Goal: Task Accomplishment & Management: Manage account settings

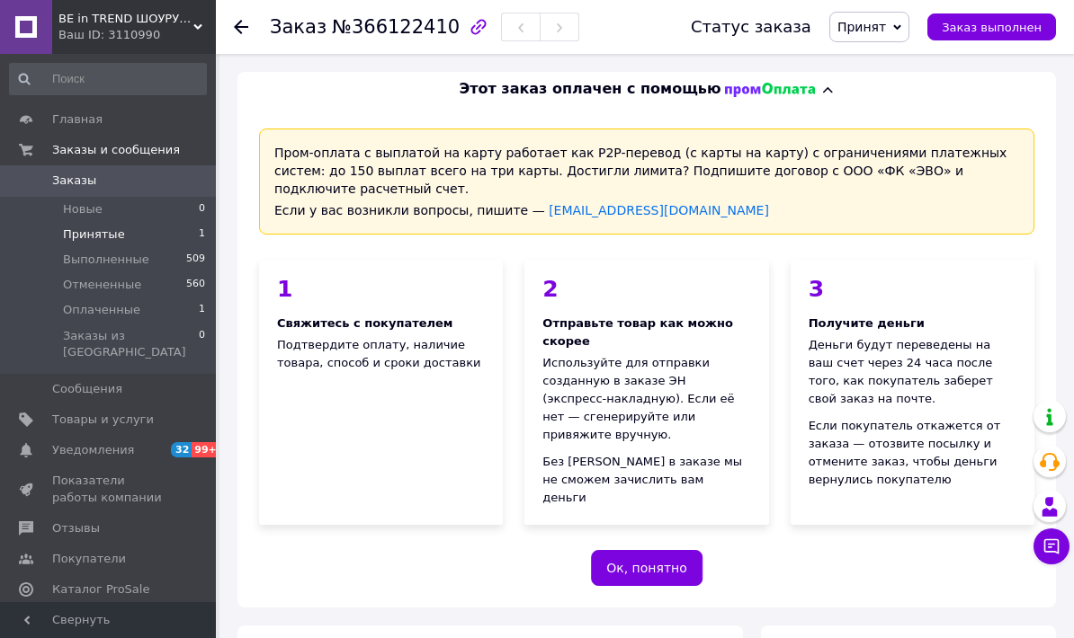
click at [113, 245] on li "Принятые 1" at bounding box center [108, 234] width 216 height 25
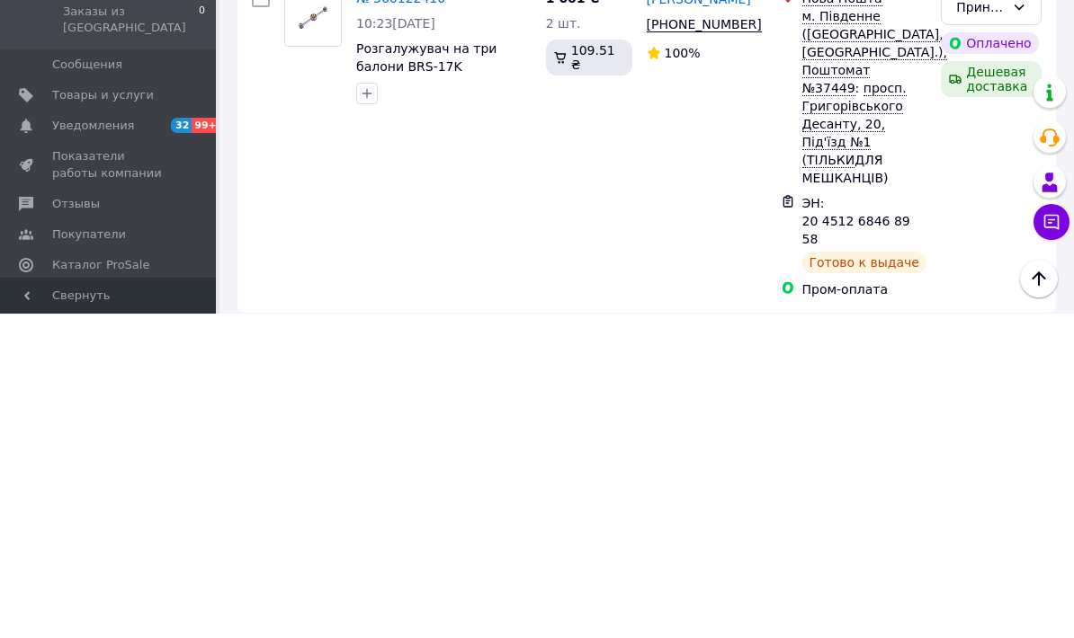
scroll to position [79, 0]
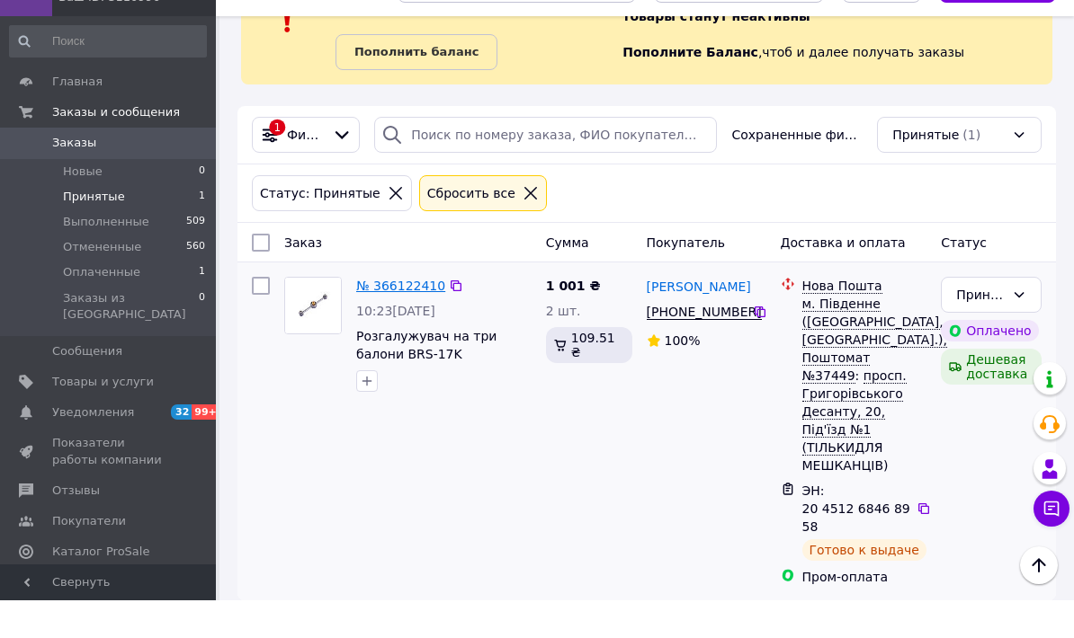
click at [435, 317] on link "№ 366122410" at bounding box center [400, 324] width 89 height 14
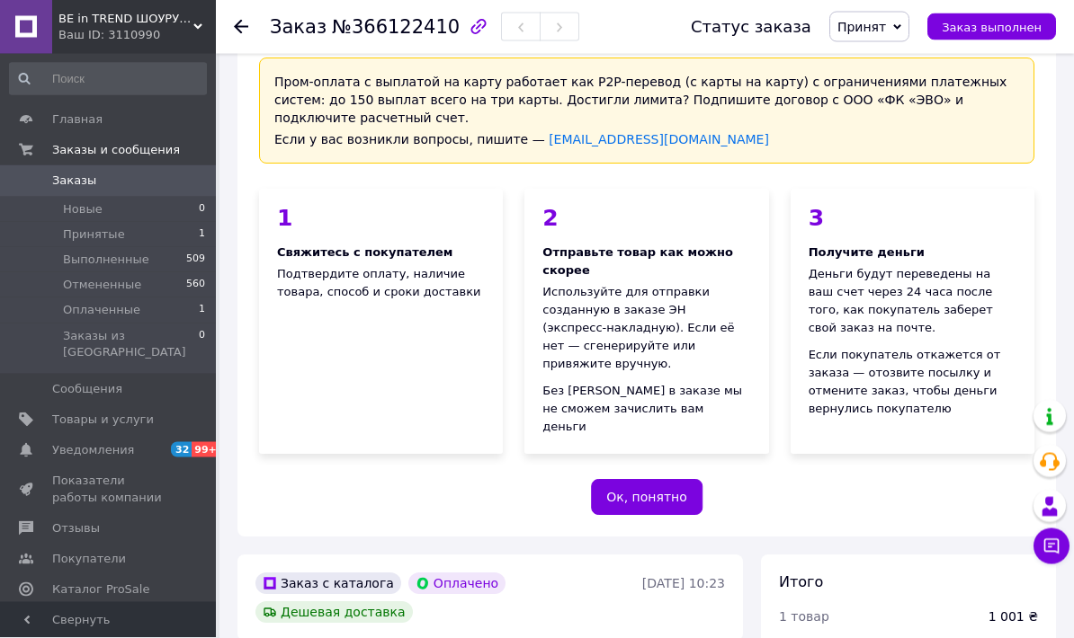
scroll to position [18, 0]
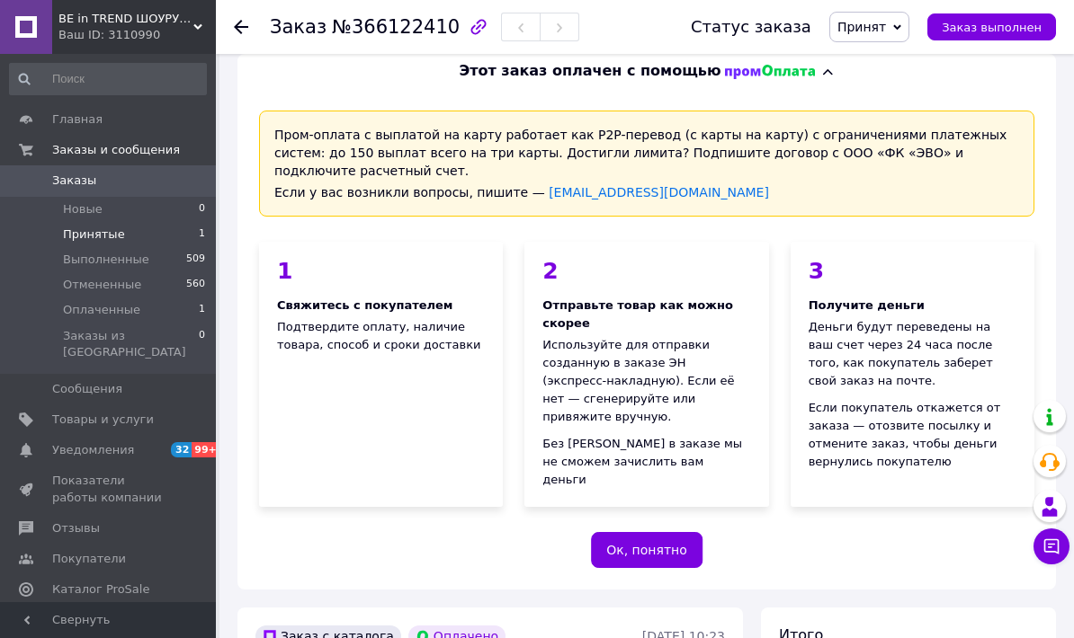
click at [120, 227] on li "Принятые 1" at bounding box center [108, 234] width 216 height 25
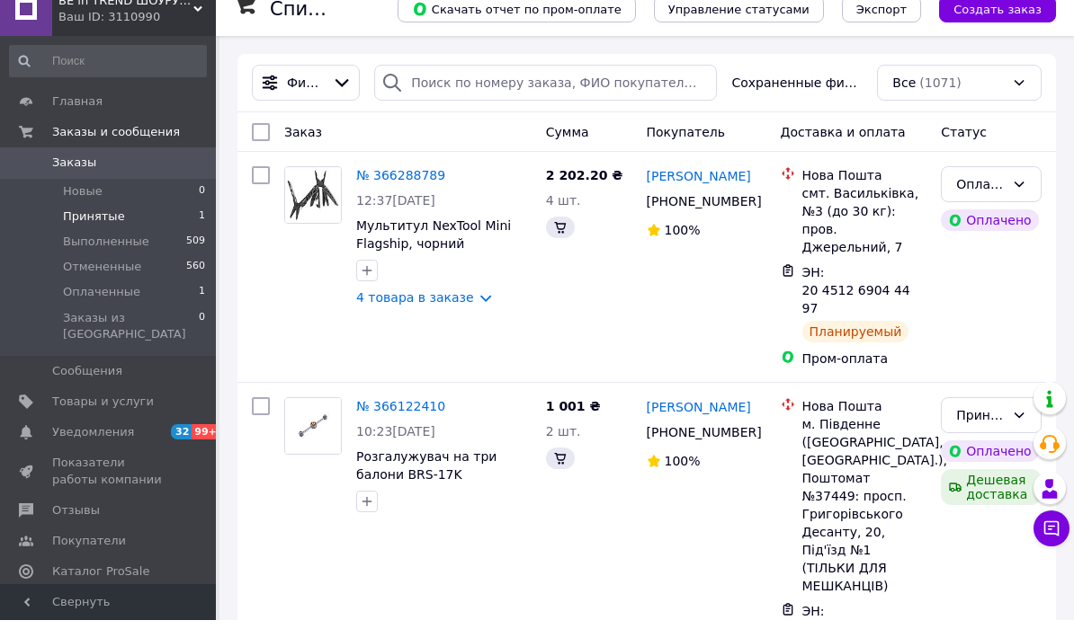
scroll to position [18, 0]
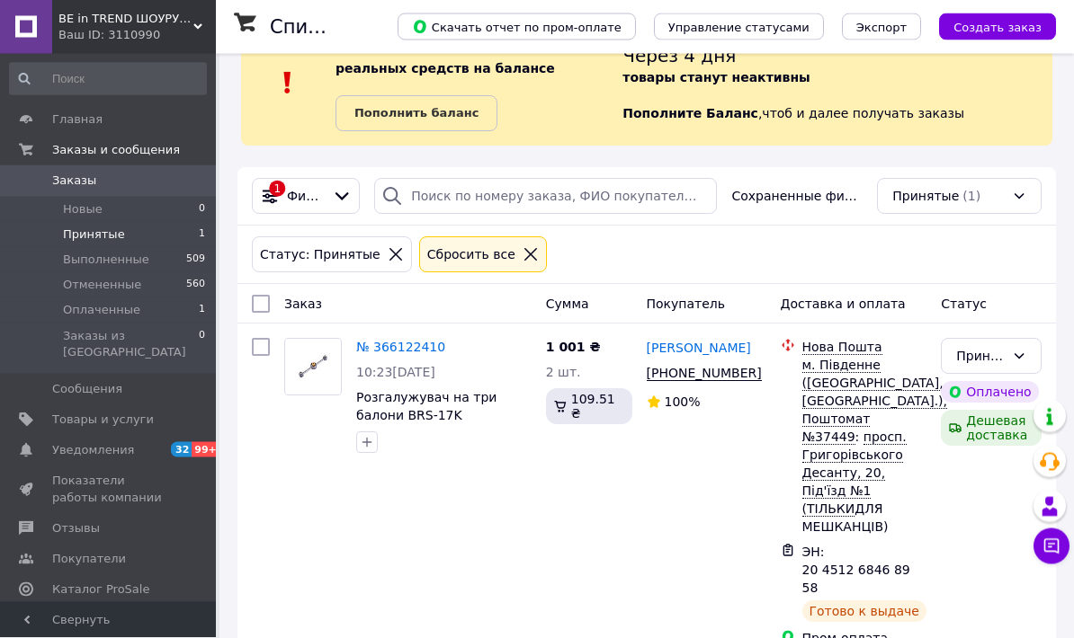
scroll to position [79, 0]
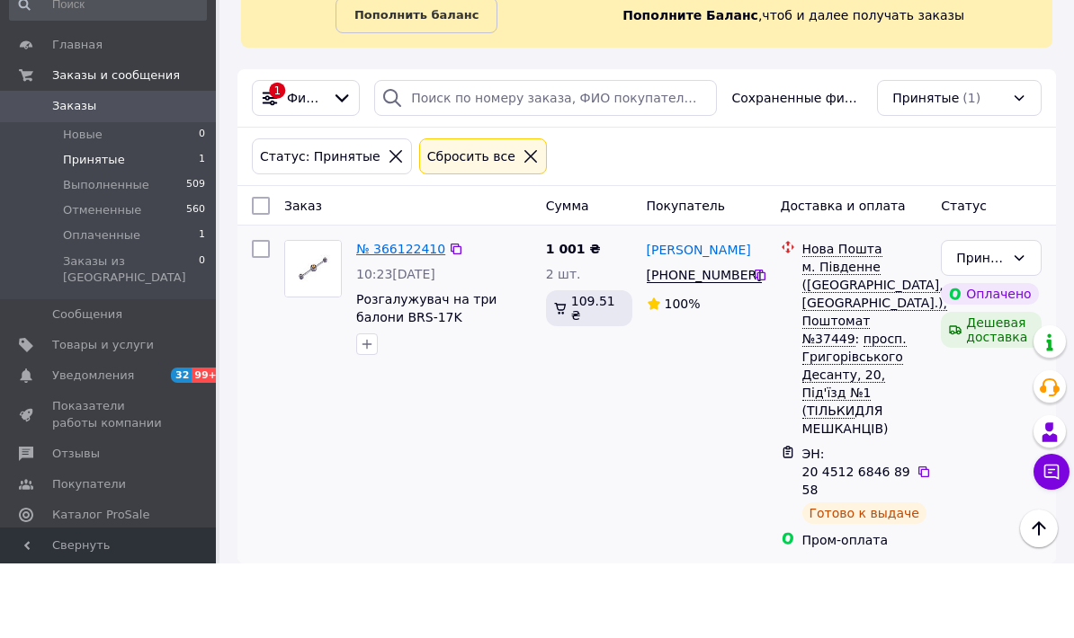
click at [406, 317] on link "№ 366122410" at bounding box center [400, 324] width 89 height 14
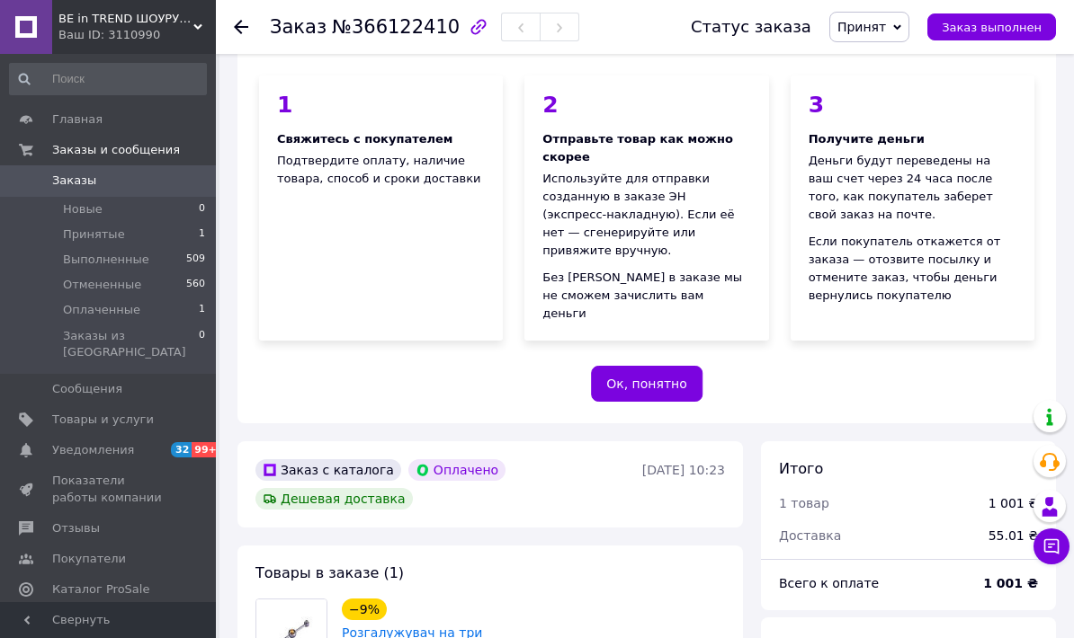
scroll to position [150, 0]
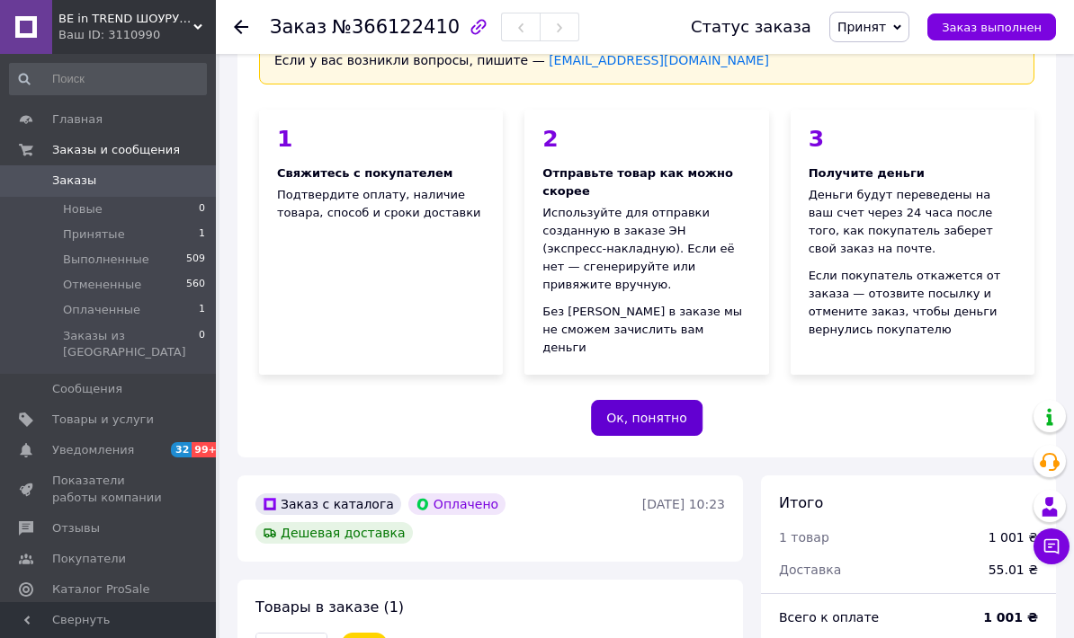
click at [673, 400] on button "Ок, понятно" at bounding box center [647, 418] width 112 height 36
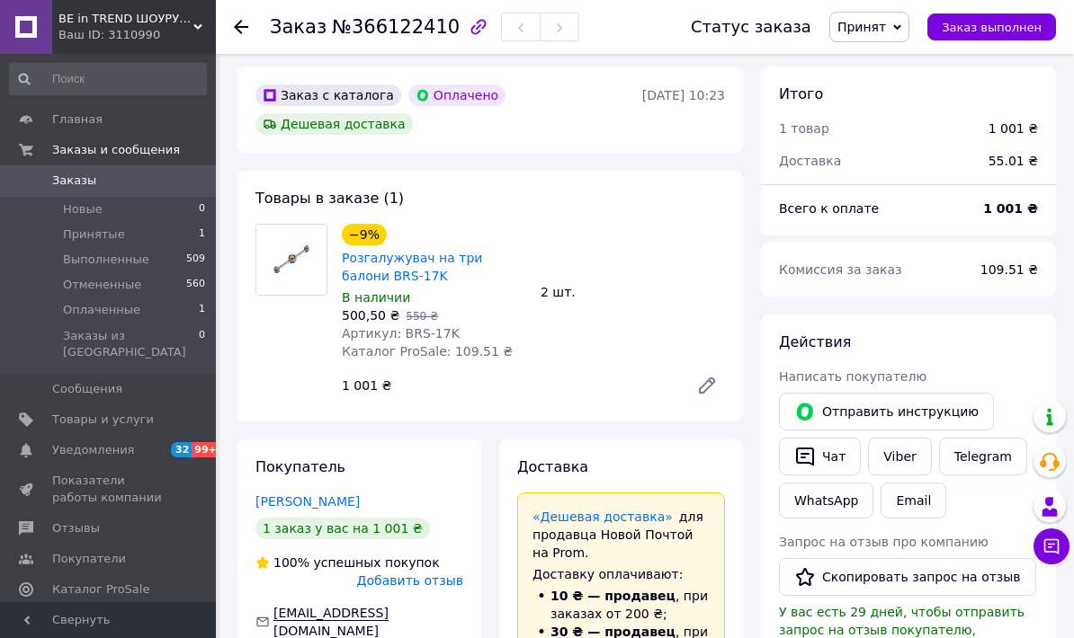
scroll to position [0, 0]
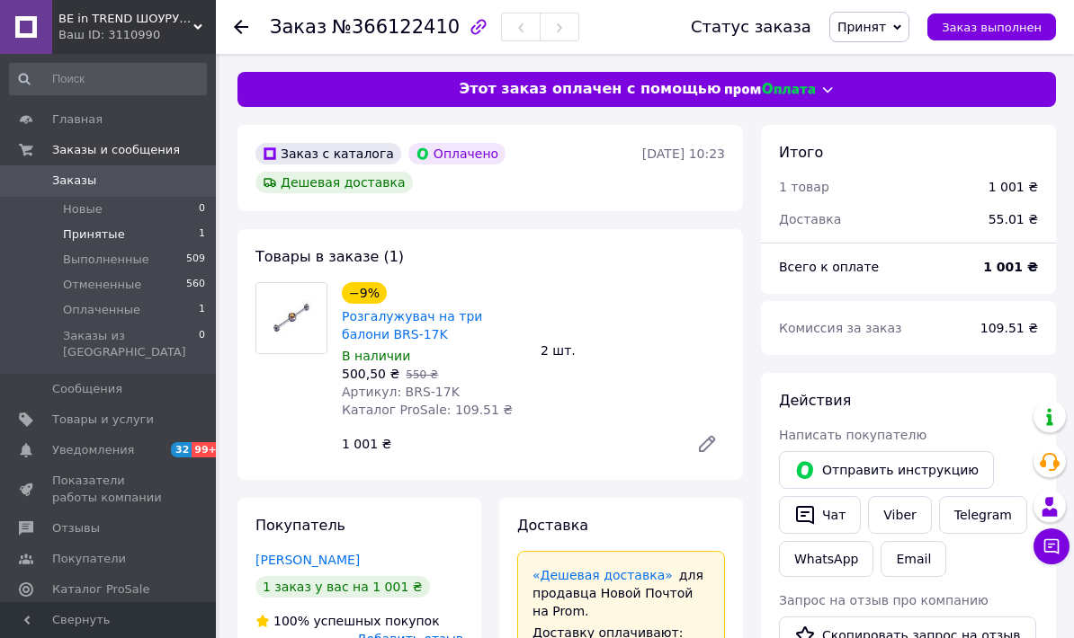
click at [146, 235] on li "Принятые 1" at bounding box center [108, 234] width 216 height 25
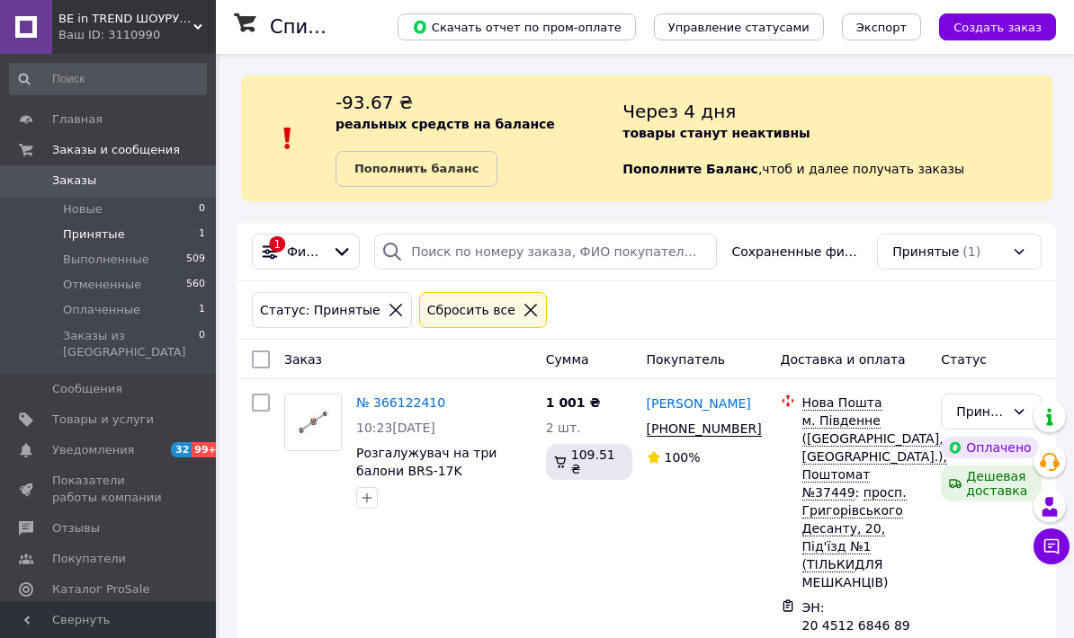
click at [125, 238] on li "Принятые 1" at bounding box center [108, 234] width 216 height 25
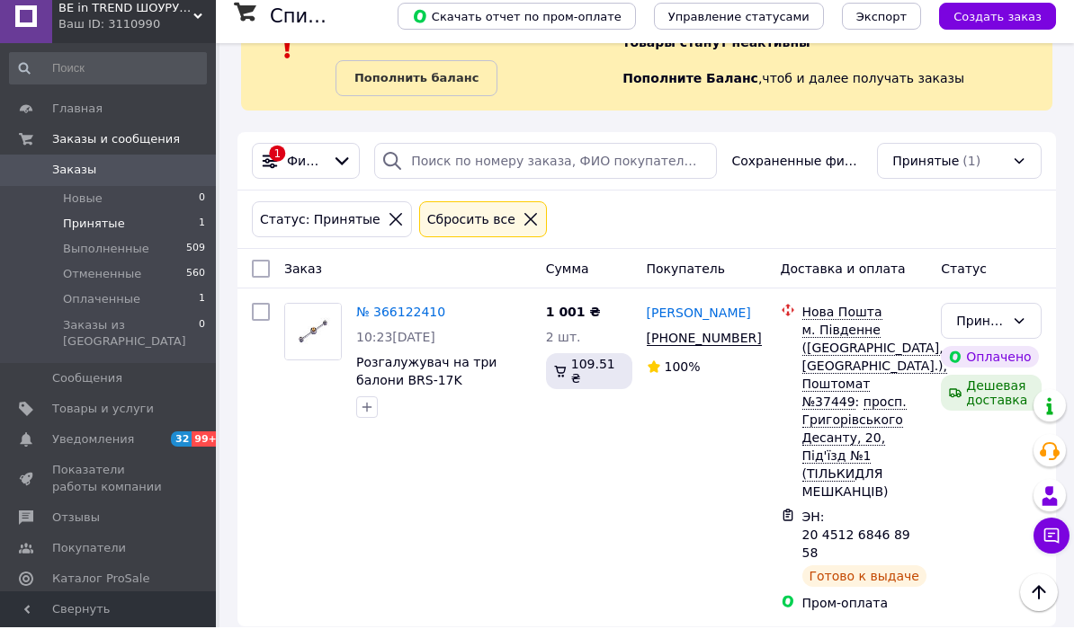
scroll to position [79, 0]
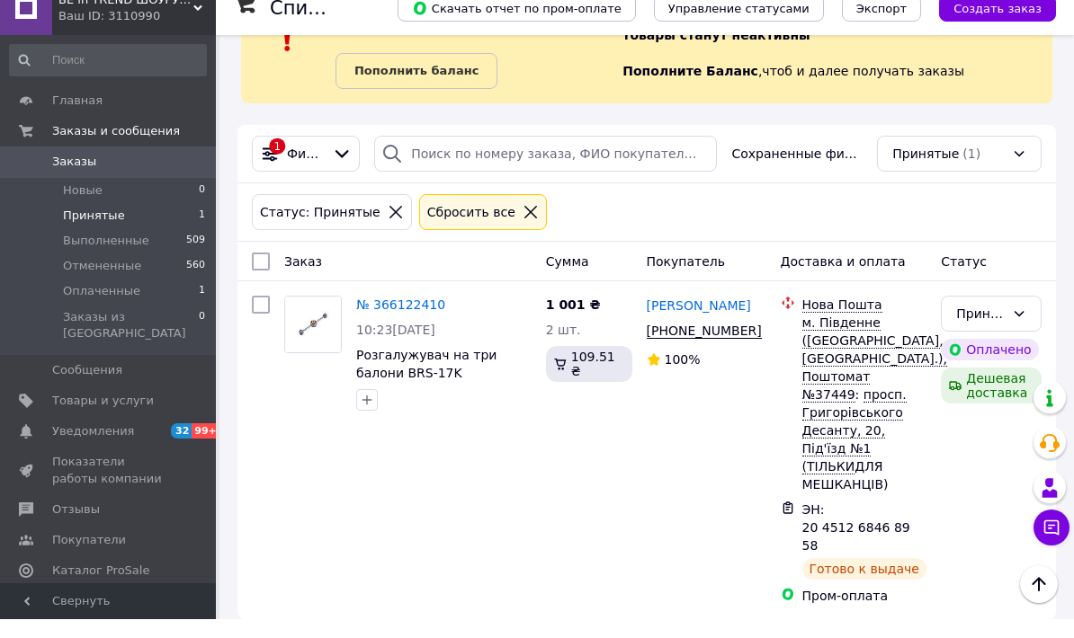
click at [138, 222] on li "Принятые 1" at bounding box center [108, 234] width 216 height 25
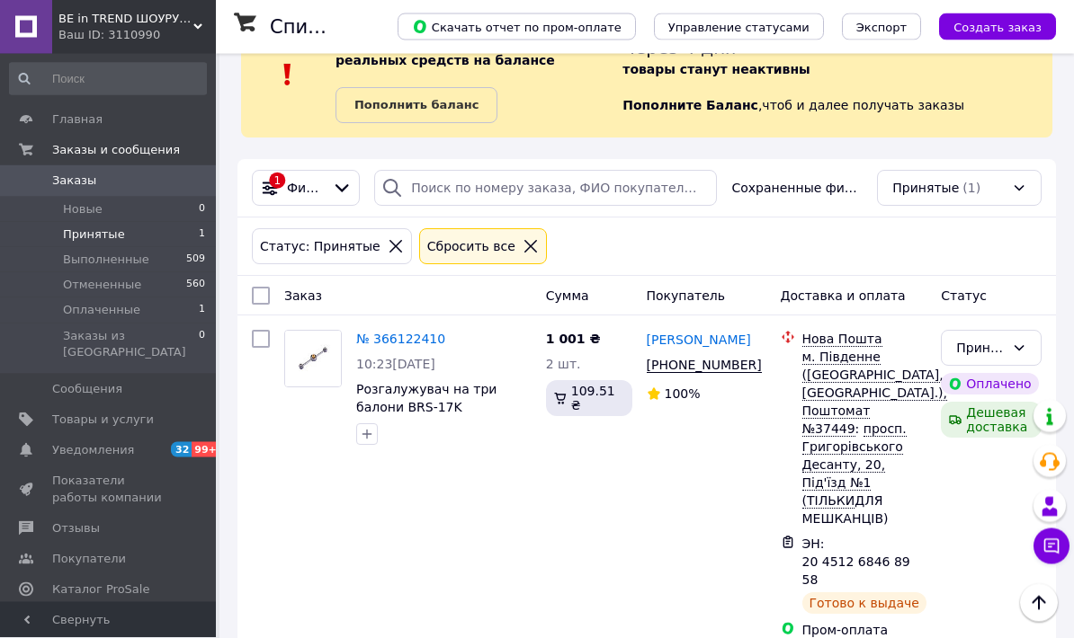
scroll to position [0, 0]
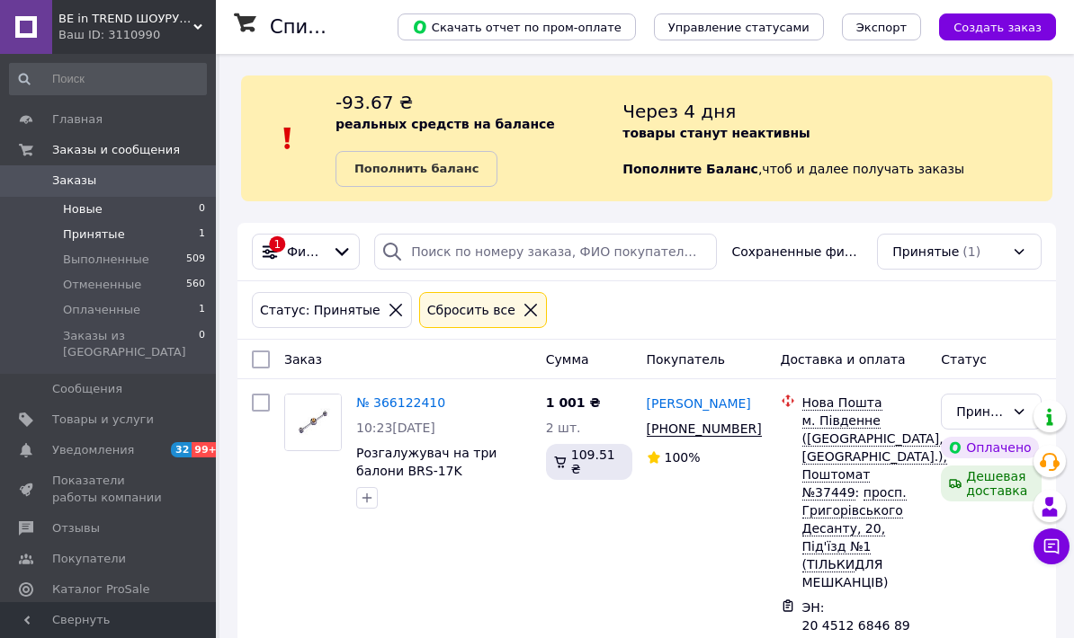
click at [144, 204] on li "Новые 0" at bounding box center [108, 209] width 216 height 25
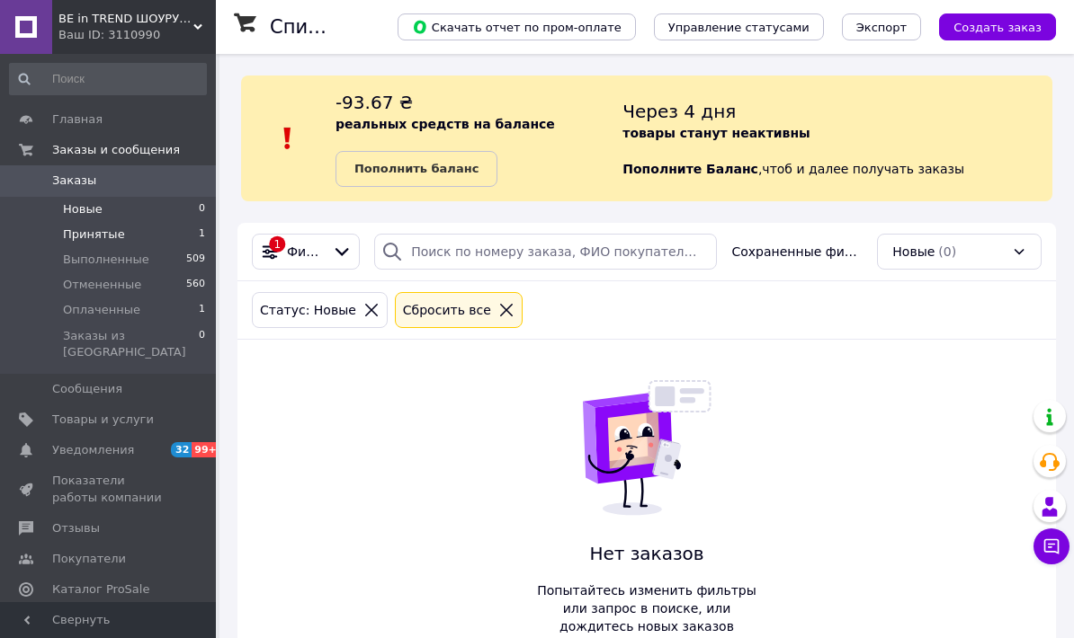
click at [174, 242] on li "Принятые 1" at bounding box center [108, 234] width 216 height 25
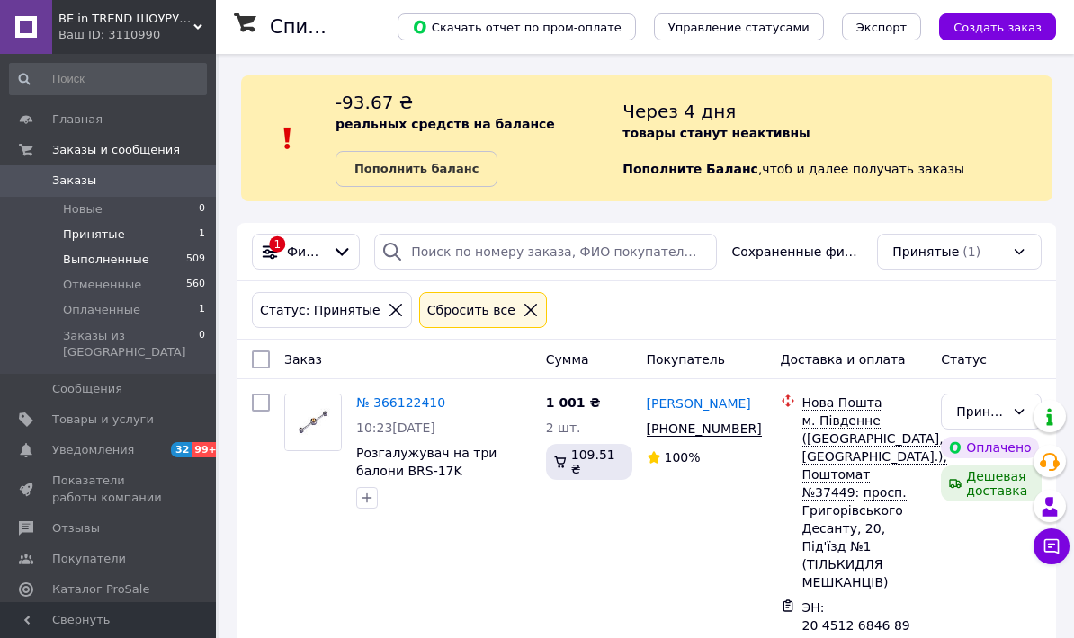
click at [141, 261] on span "Выполненные" at bounding box center [106, 260] width 86 height 16
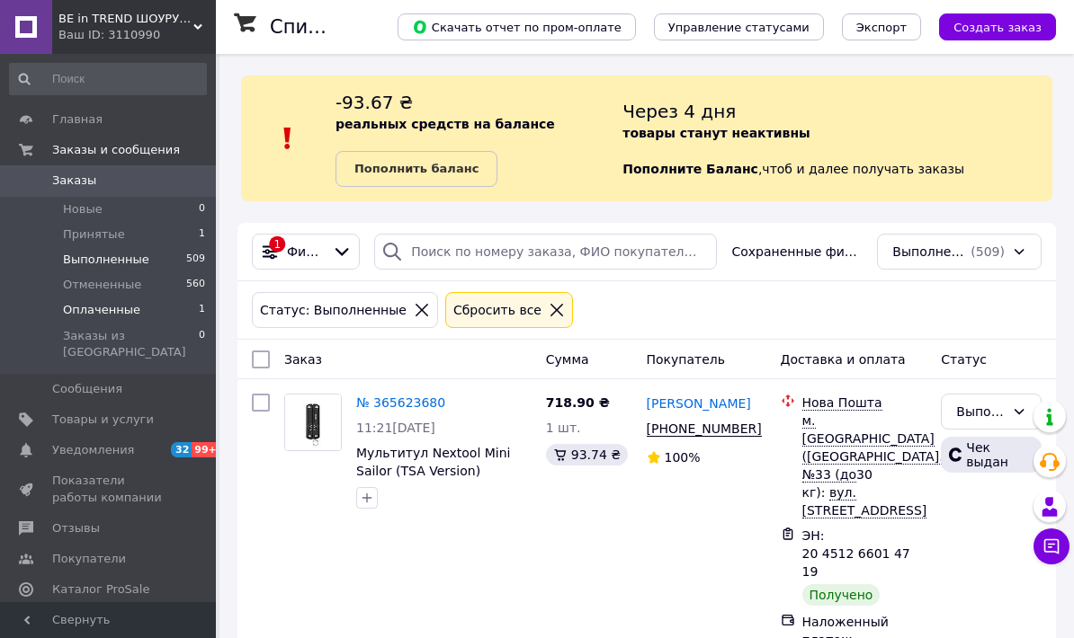
click at [147, 313] on li "Оплаченные 1" at bounding box center [108, 310] width 216 height 25
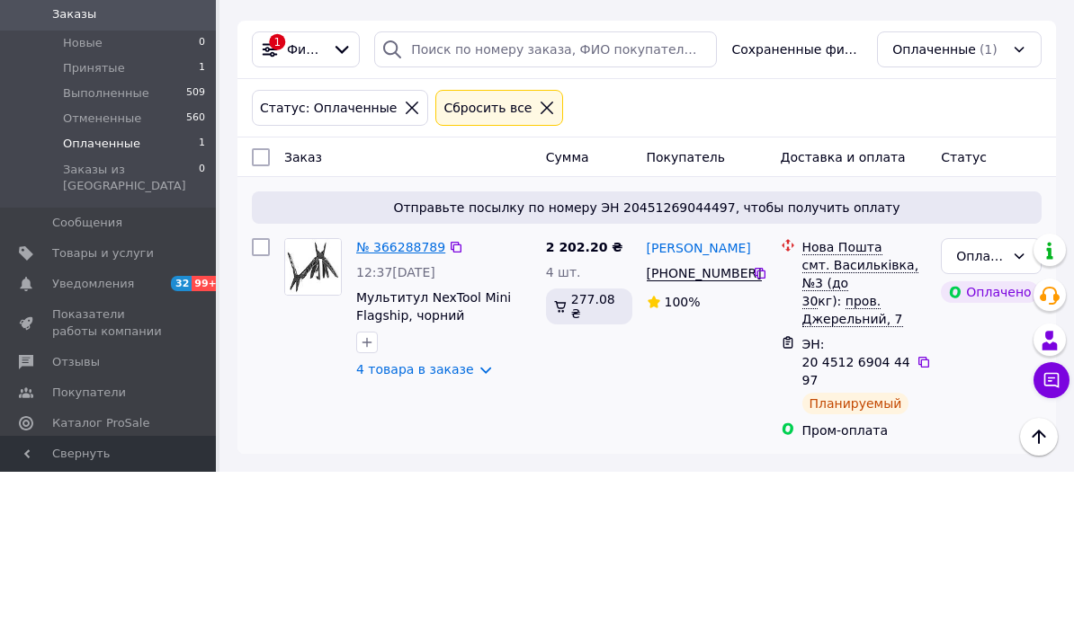
click at [404, 406] on link "№ 366288789" at bounding box center [400, 413] width 89 height 14
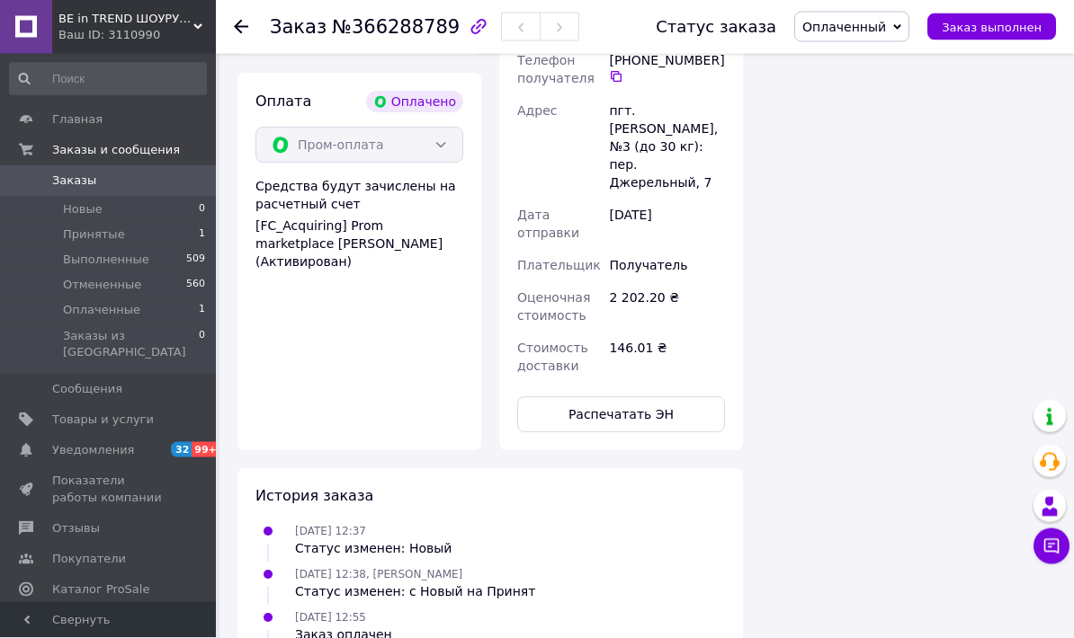
scroll to position [1340, 0]
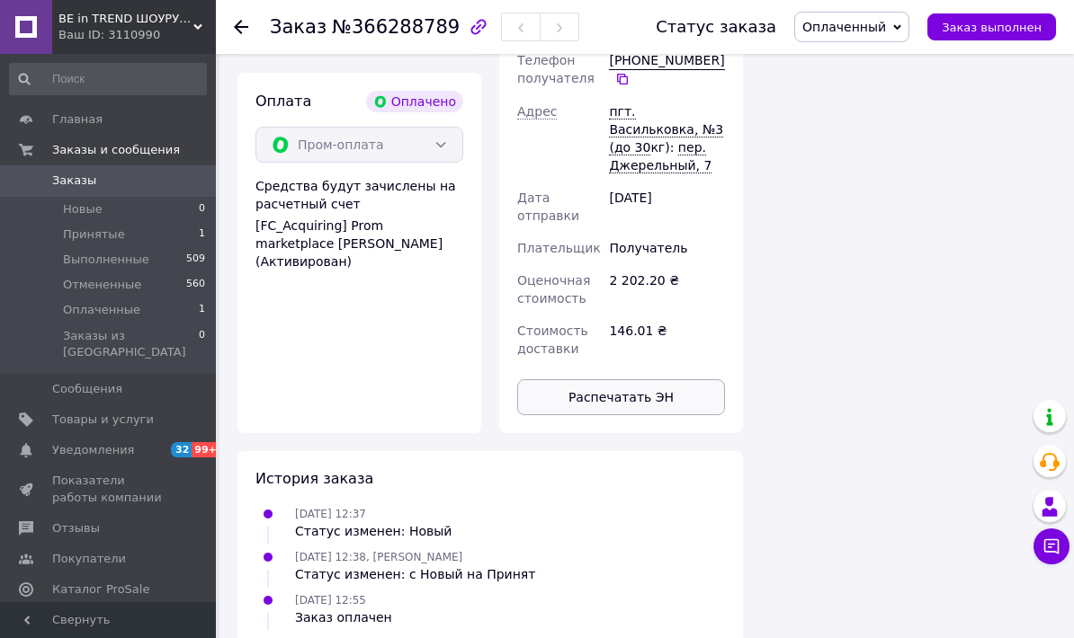
click at [687, 379] on button "Распечатать ЭН" at bounding box center [621, 397] width 208 height 36
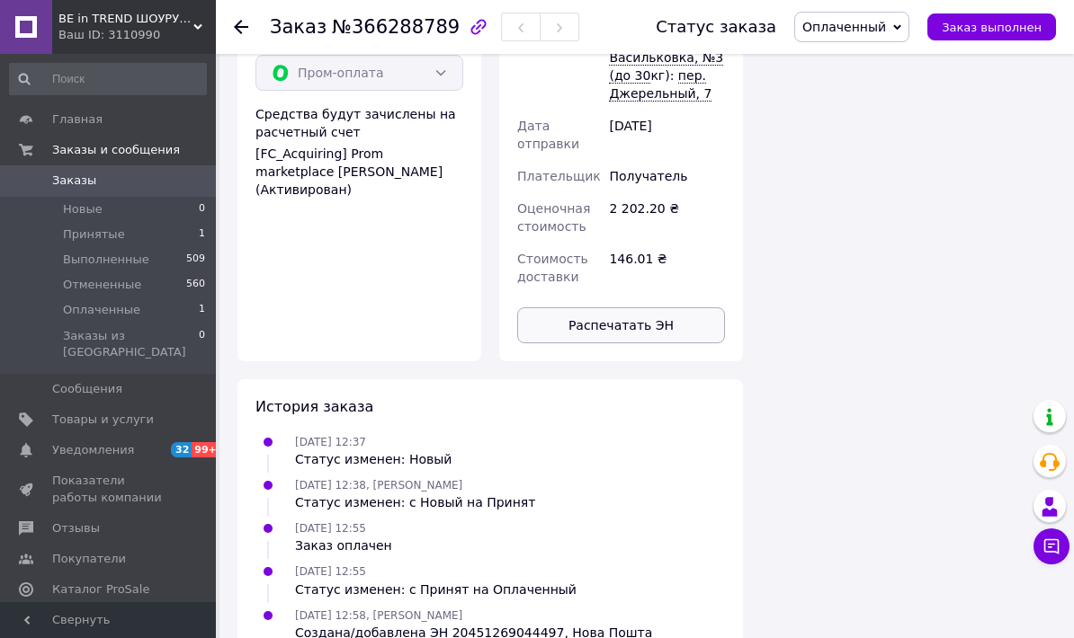
scroll to position [0, 0]
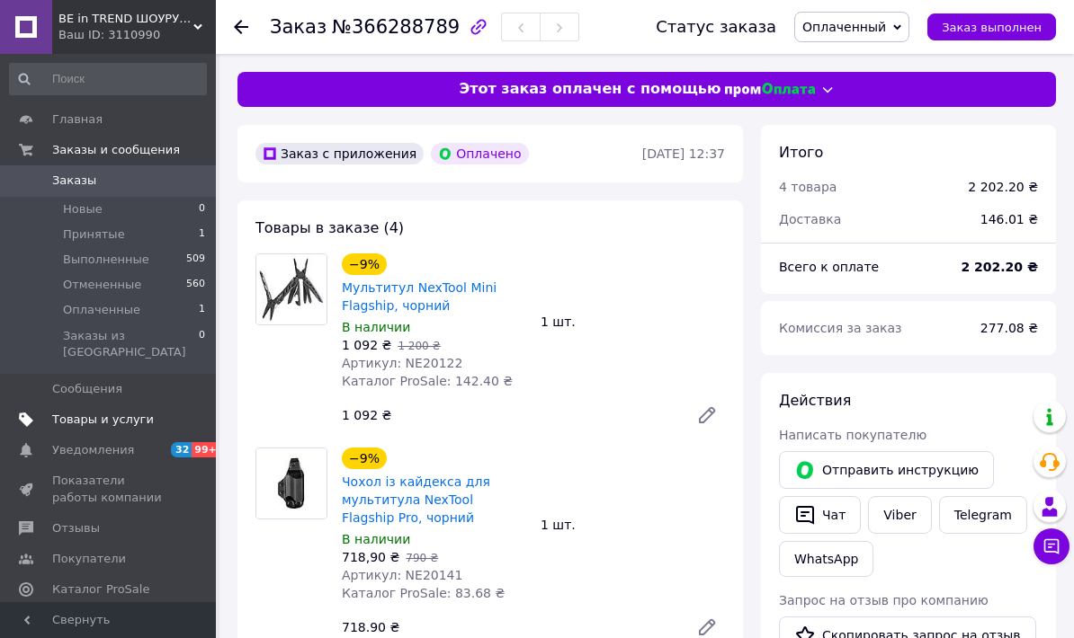
click at [54, 411] on link "Товары и услуги" at bounding box center [108, 420] width 216 height 31
